Goal: Navigation & Orientation: Understand site structure

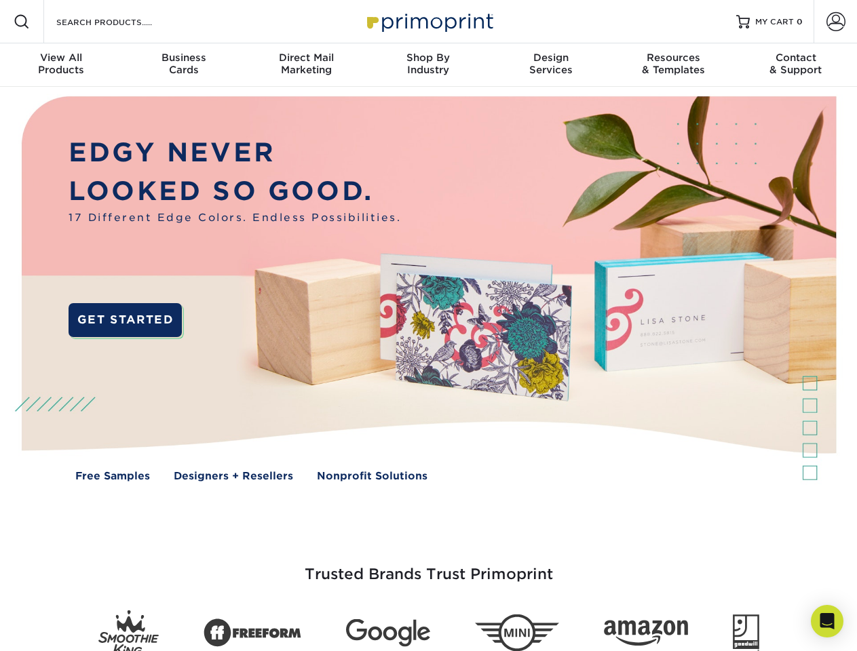
click at [428, 326] on img at bounding box center [428, 299] width 848 height 424
click at [22, 22] on span at bounding box center [22, 22] width 16 height 16
click at [835, 22] on span at bounding box center [835, 21] width 19 height 19
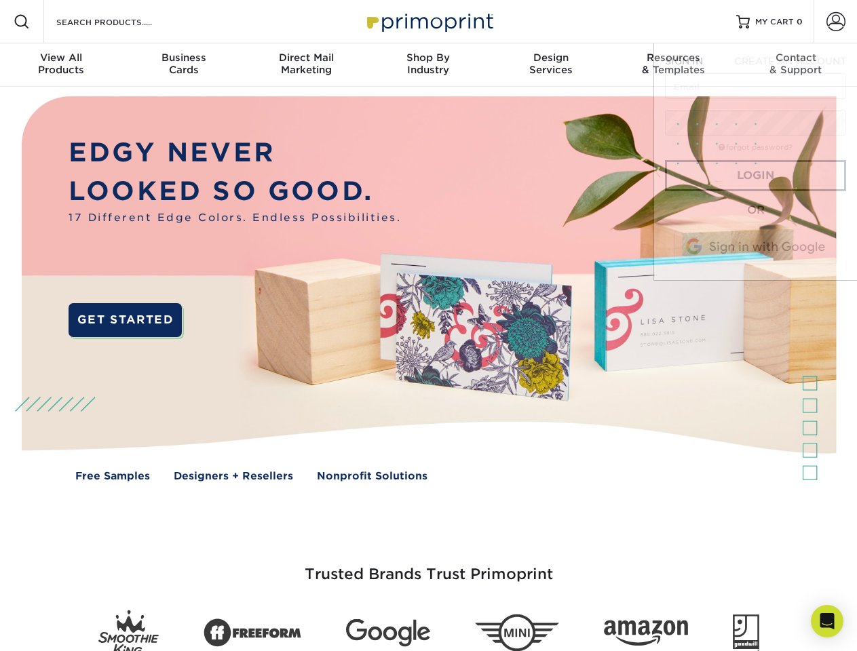
click at [61, 65] on div "View All Products" at bounding box center [61, 64] width 122 height 24
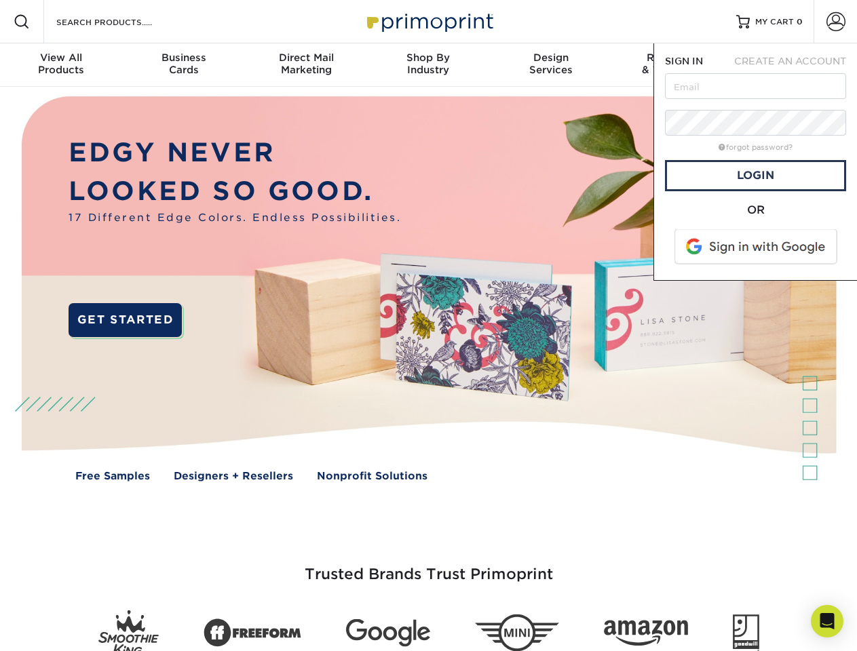
click at [183, 65] on div "Business Cards" at bounding box center [183, 64] width 122 height 24
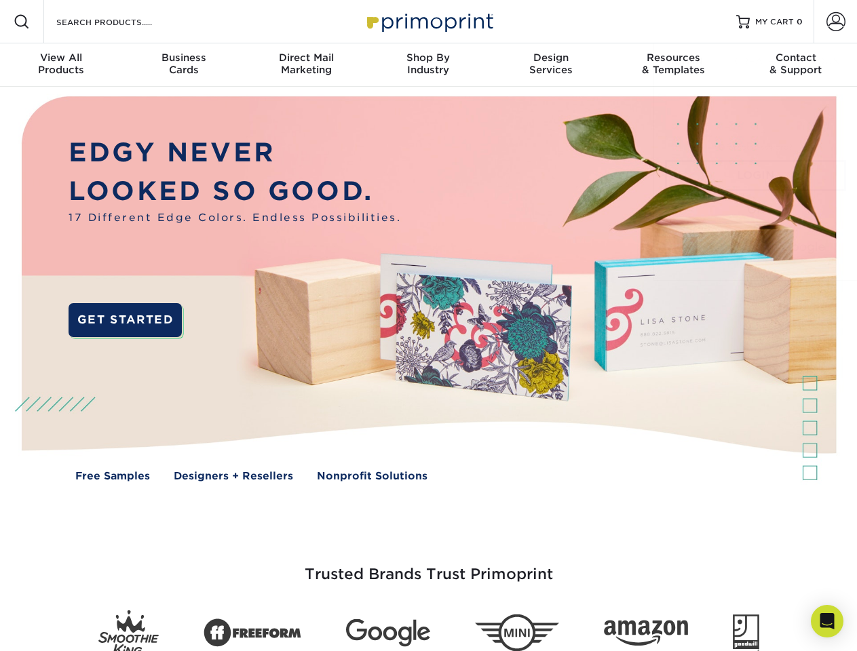
click at [306, 65] on div "Direct Mail Marketing" at bounding box center [306, 64] width 122 height 24
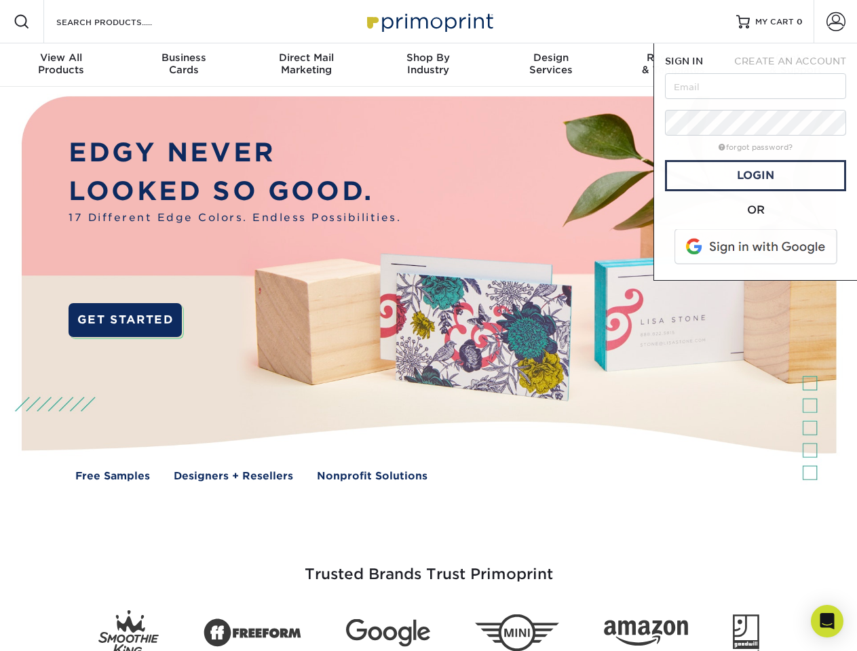
click at [428, 65] on div "Shop By Industry" at bounding box center [428, 64] width 122 height 24
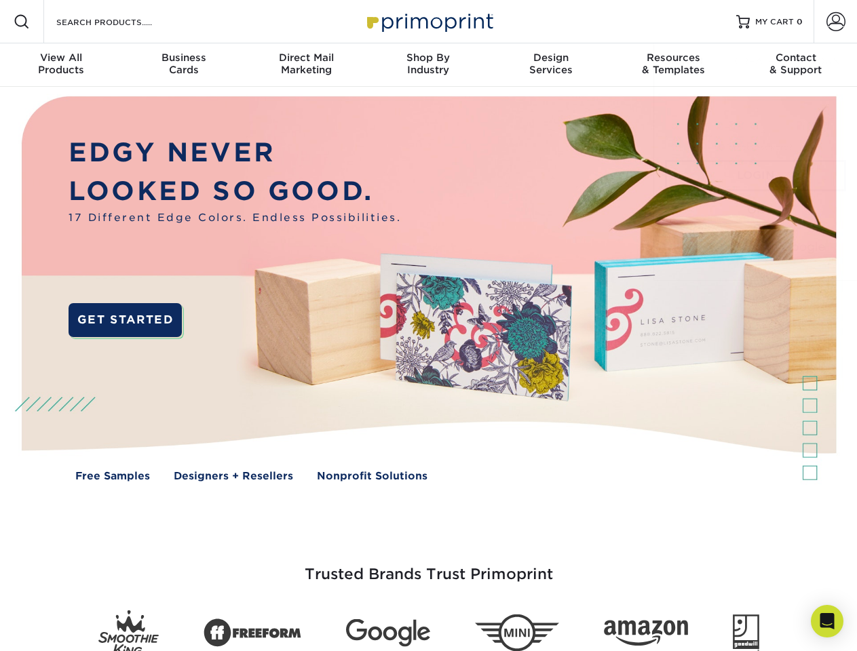
click at [551, 65] on div "Design Services" at bounding box center [551, 64] width 122 height 24
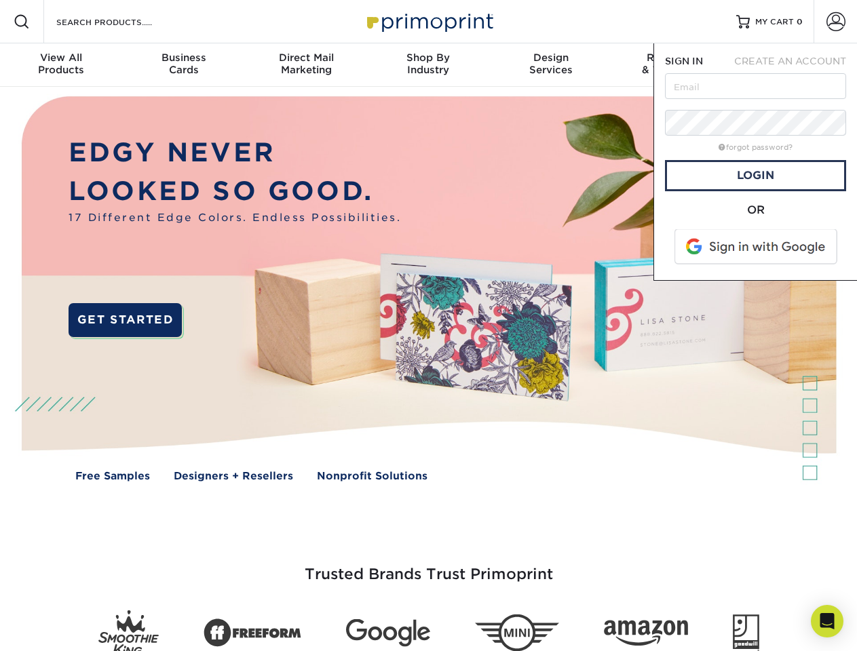
click at [673, 65] on span "SIGN IN" at bounding box center [684, 61] width 38 height 11
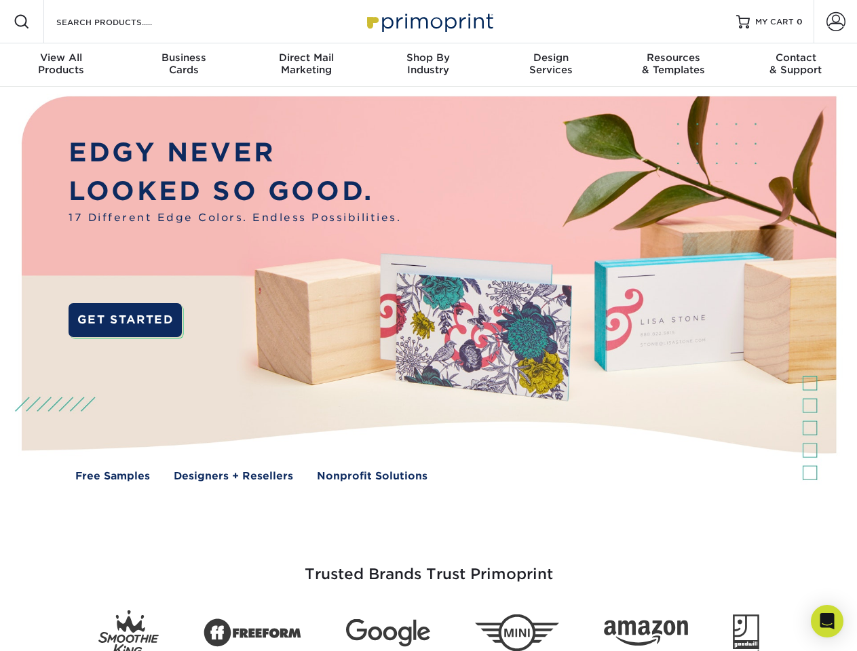
click at [795, 65] on div "Contact & Support" at bounding box center [795, 64] width 122 height 24
